Goal: Task Accomplishment & Management: Complete application form

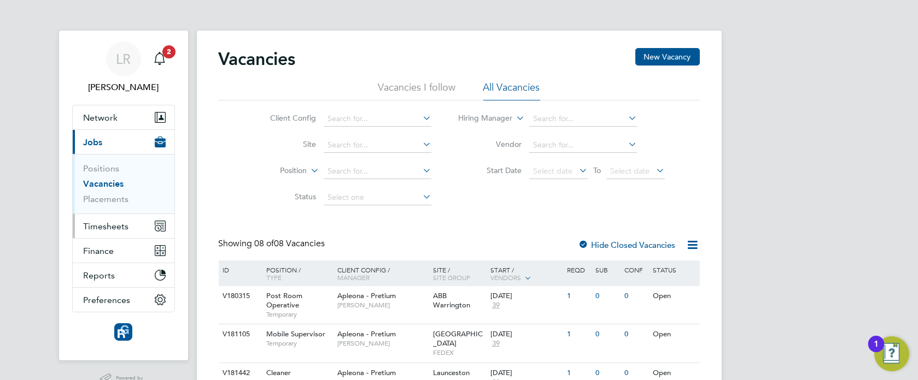
click at [115, 225] on span "Timesheets" at bounding box center [106, 226] width 45 height 10
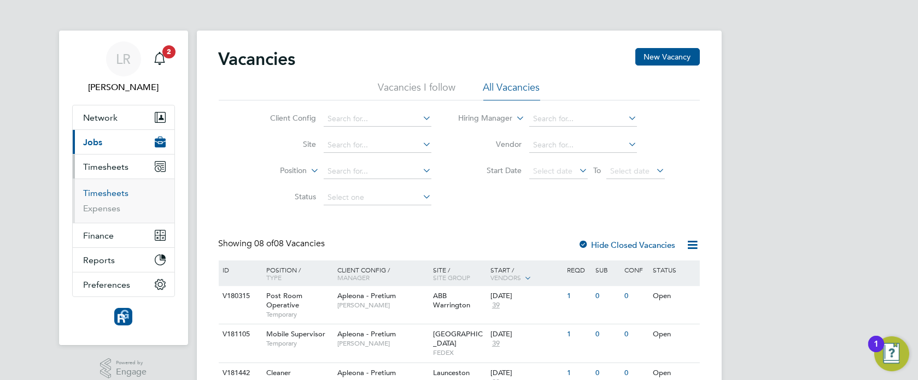
click at [115, 188] on link "Timesheets" at bounding box center [106, 193] width 45 height 10
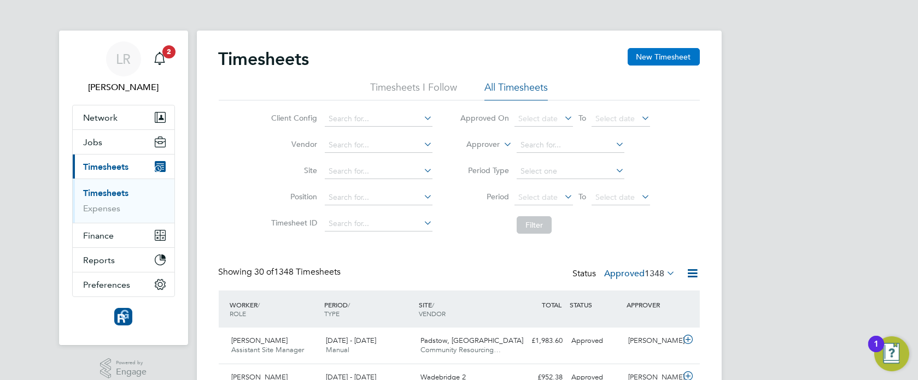
click at [664, 55] on button "New Timesheet" at bounding box center [664, 56] width 72 height 17
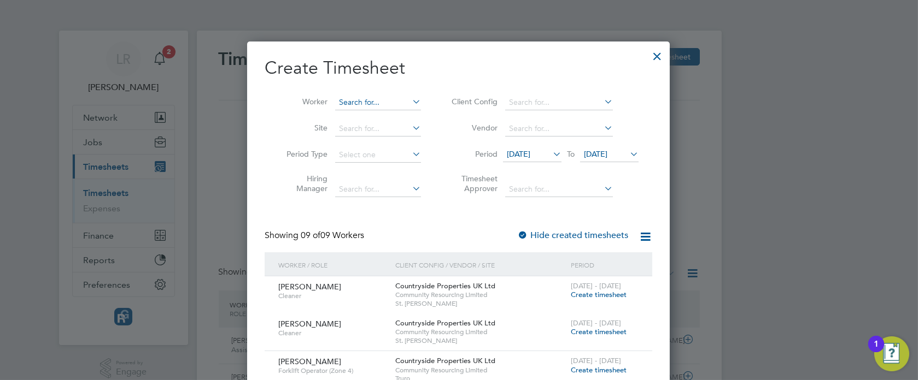
click at [354, 97] on input at bounding box center [378, 102] width 86 height 15
click at [402, 127] on b "[PERSON_NAME]" at bounding box center [433, 131] width 63 height 9
type input "[PERSON_NAME]"
click at [550, 153] on icon at bounding box center [550, 154] width 0 height 15
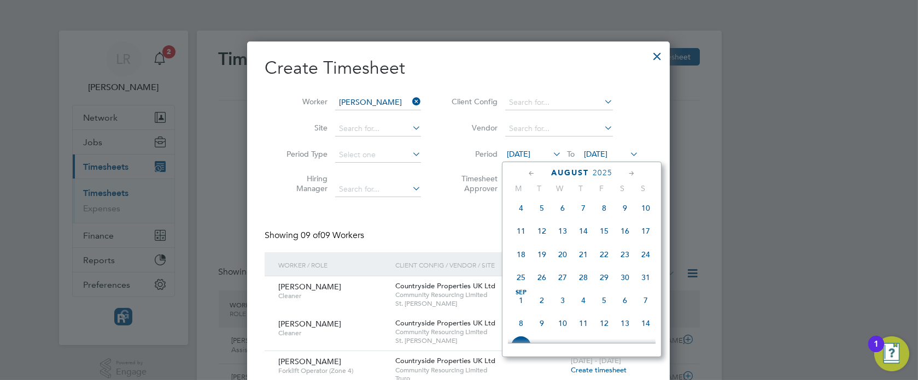
click at [519, 265] on span "18" at bounding box center [521, 254] width 21 height 21
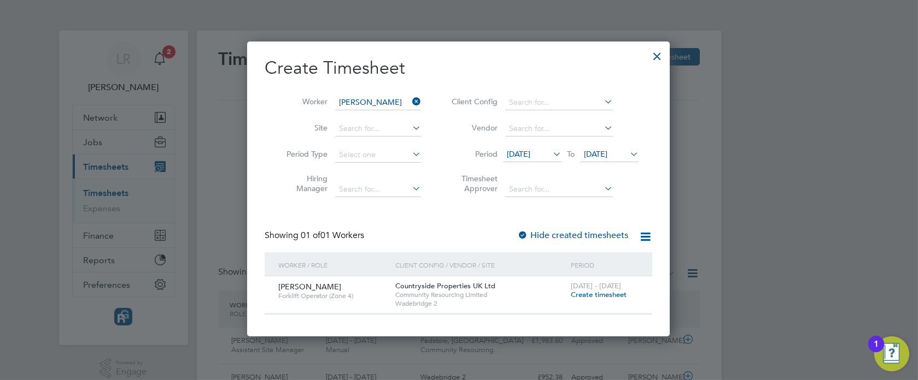
click at [607, 155] on span "[DATE]" at bounding box center [596, 154] width 24 height 10
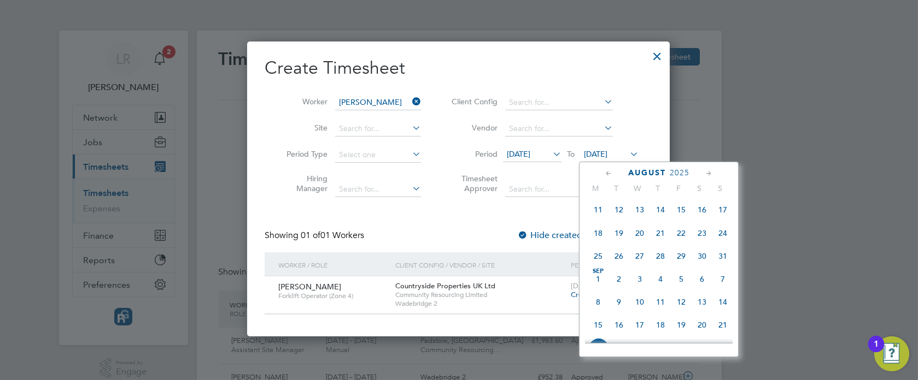
click at [722, 244] on span "24" at bounding box center [722, 233] width 21 height 21
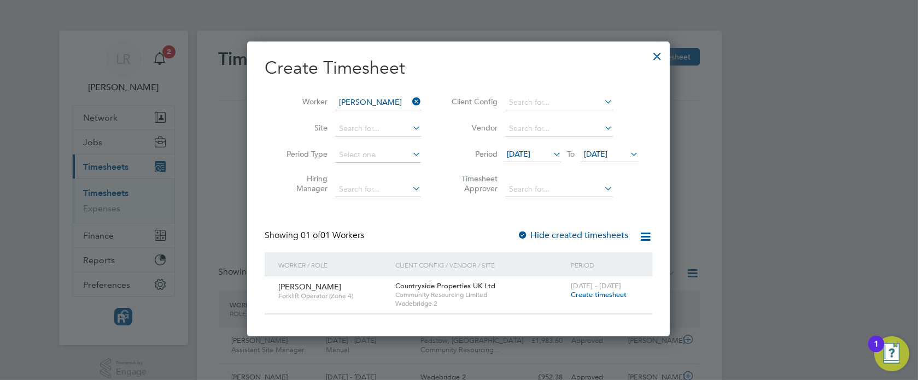
click at [528, 235] on div at bounding box center [522, 236] width 11 height 11
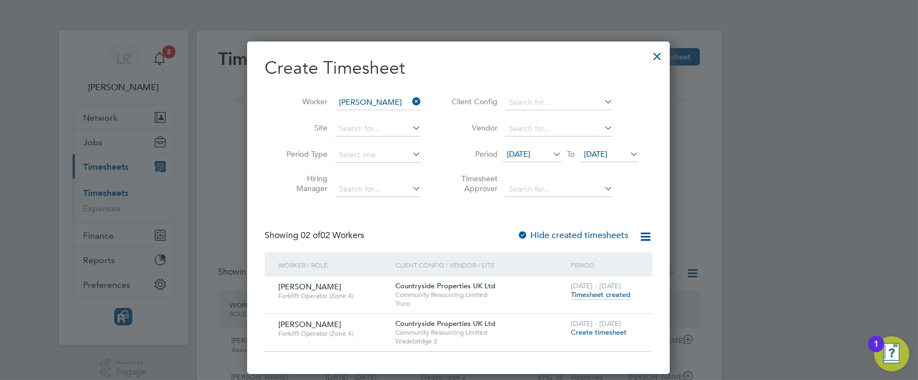
click at [589, 295] on span "Timesheet created" at bounding box center [601, 295] width 60 height 10
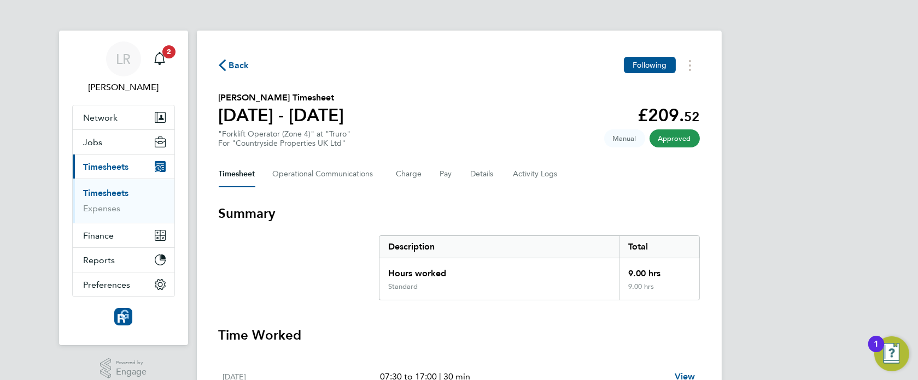
click at [227, 66] on span "Back" at bounding box center [234, 65] width 31 height 10
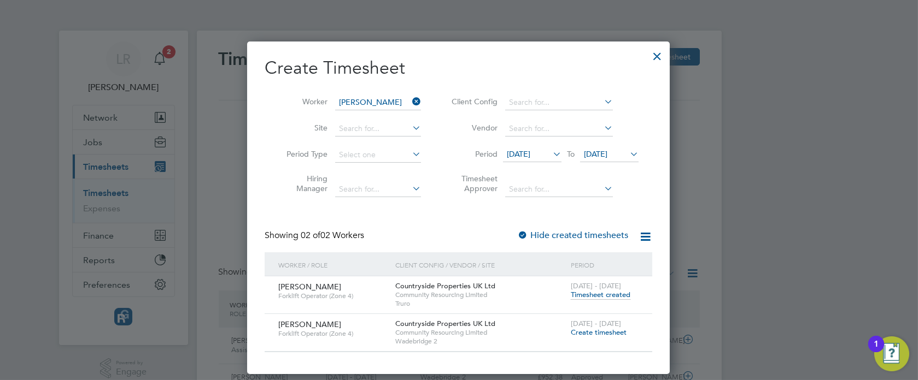
click at [522, 157] on span "[DATE]" at bounding box center [519, 154] width 24 height 10
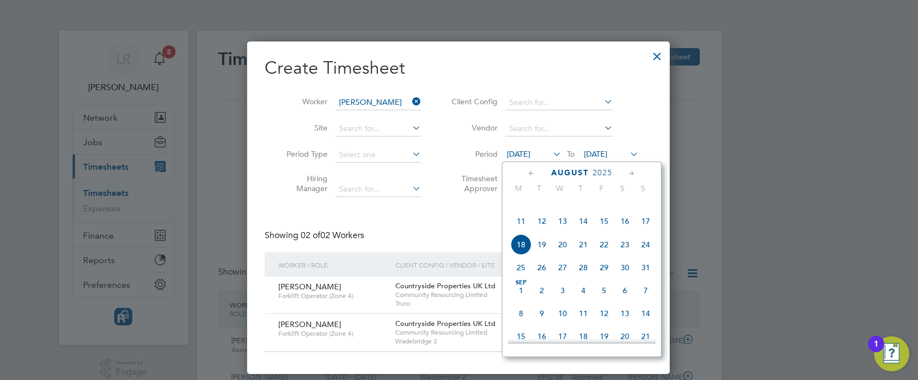
click at [519, 209] on span "4" at bounding box center [521, 198] width 21 height 21
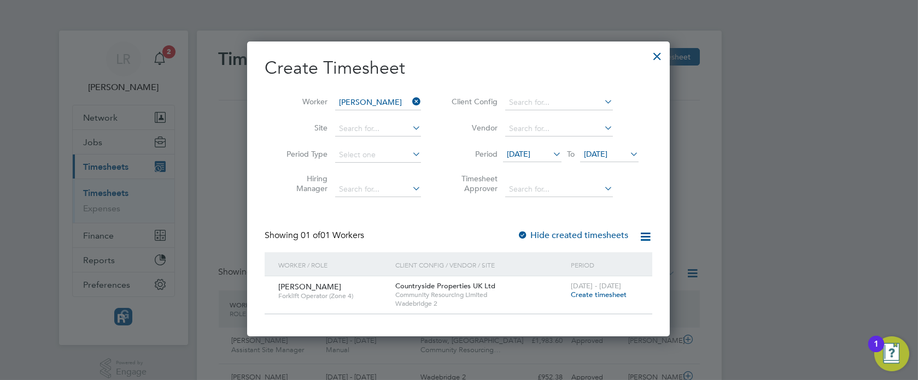
click at [547, 235] on label "Hide created timesheets" at bounding box center [572, 235] width 111 height 11
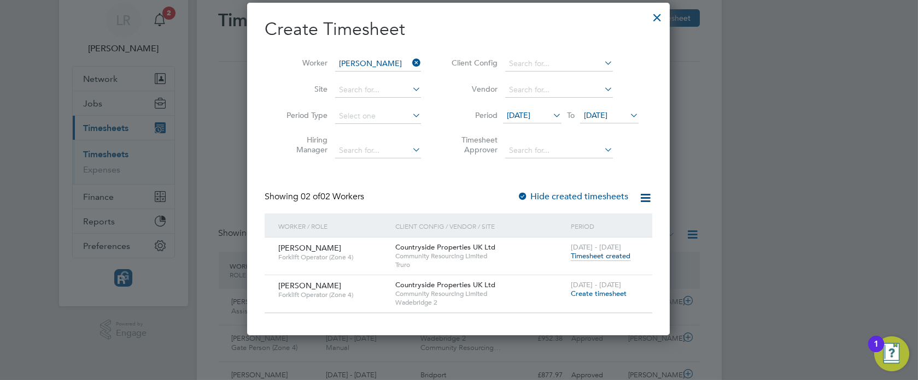
click at [587, 255] on span "Timesheet created" at bounding box center [601, 256] width 60 height 10
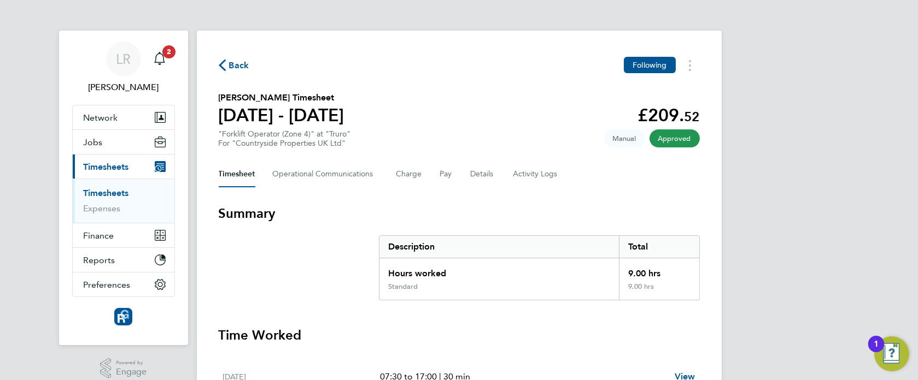
click at [223, 66] on icon "button" at bounding box center [222, 65] width 7 height 11
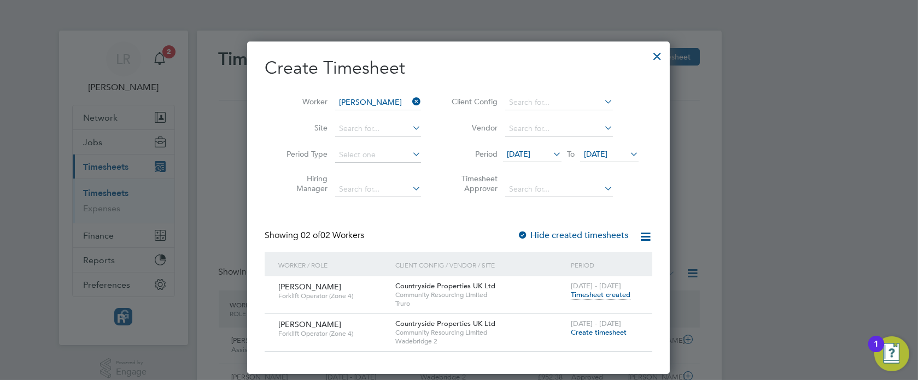
click at [607, 151] on span "[DATE]" at bounding box center [596, 154] width 24 height 10
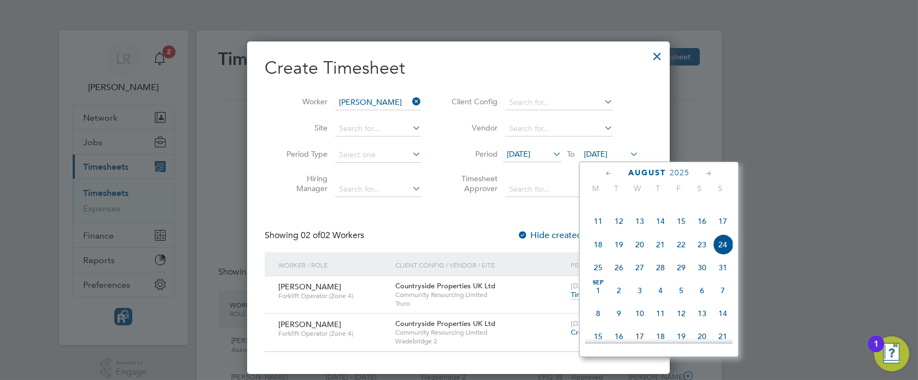
click at [595, 324] on span "8" at bounding box center [598, 313] width 21 height 21
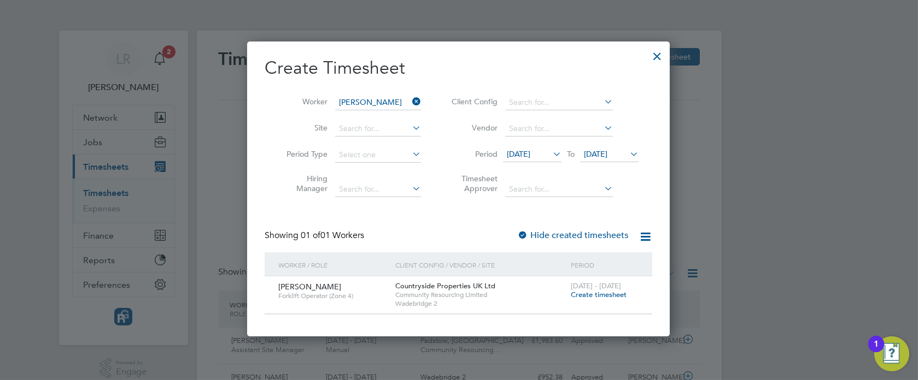
click at [532, 231] on label "Hide created timesheets" at bounding box center [572, 235] width 111 height 11
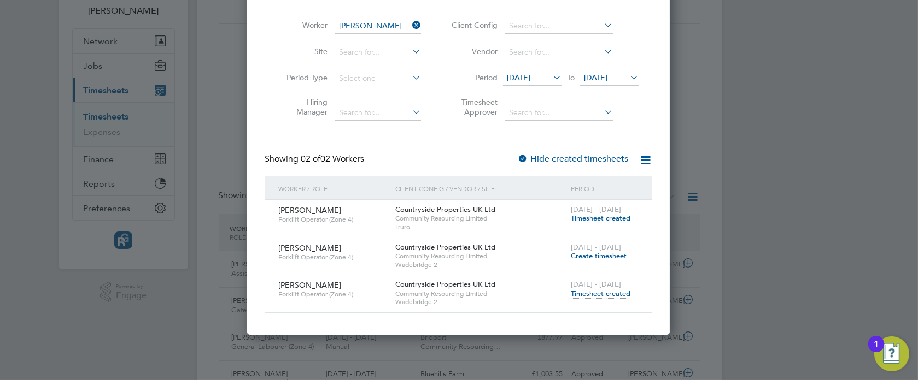
click at [586, 290] on span "Timesheet created" at bounding box center [601, 294] width 60 height 10
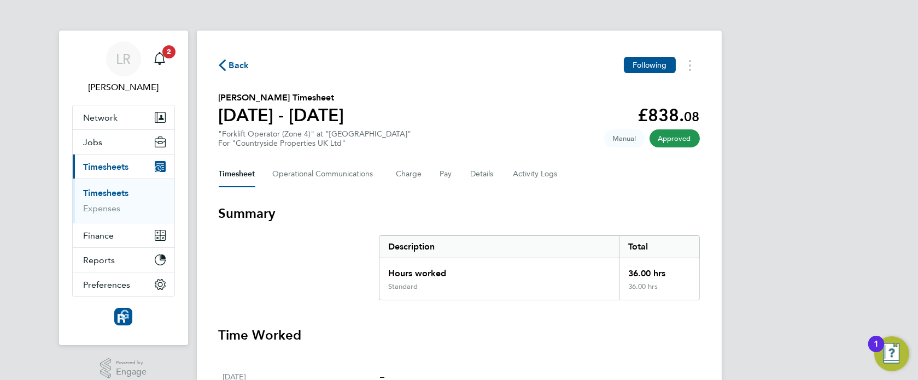
click at [223, 63] on icon "button" at bounding box center [222, 65] width 7 height 11
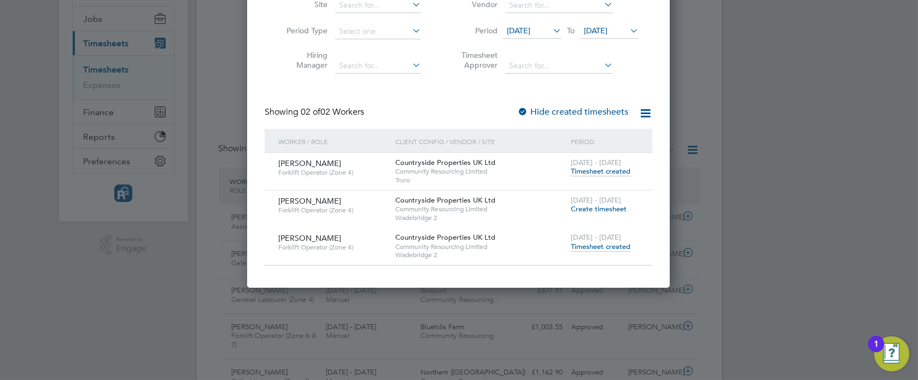
click at [82, 263] on div at bounding box center [459, 190] width 918 height 380
